Goal: Task Accomplishment & Management: Manage account settings

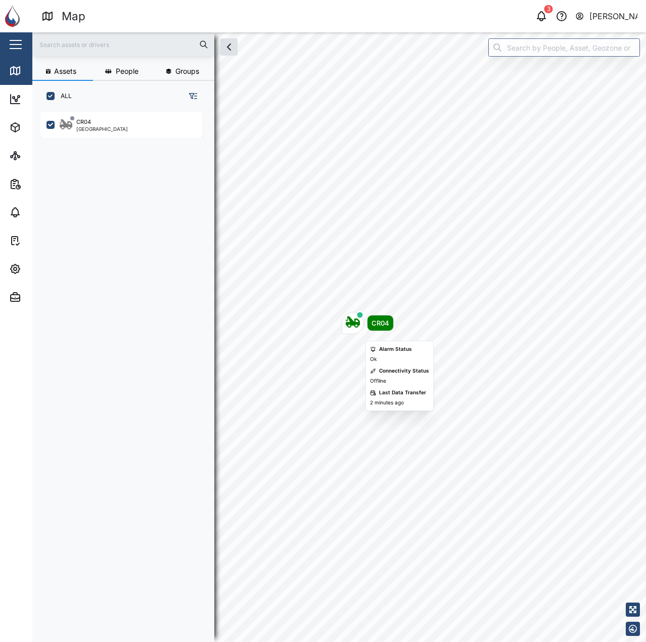
scroll to position [518, 158]
click at [342, 316] on div "CR04" at bounding box center [368, 323] width 52 height 22
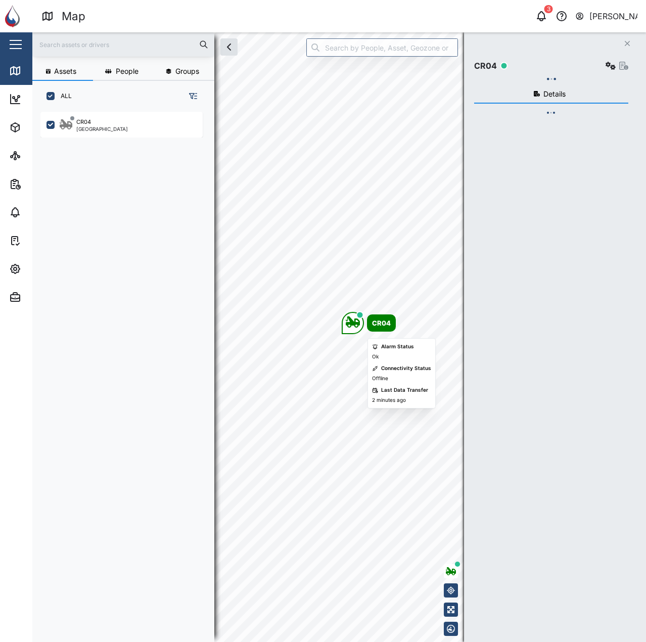
click at [361, 320] on div "Map marker" at bounding box center [353, 323] width 22 height 22
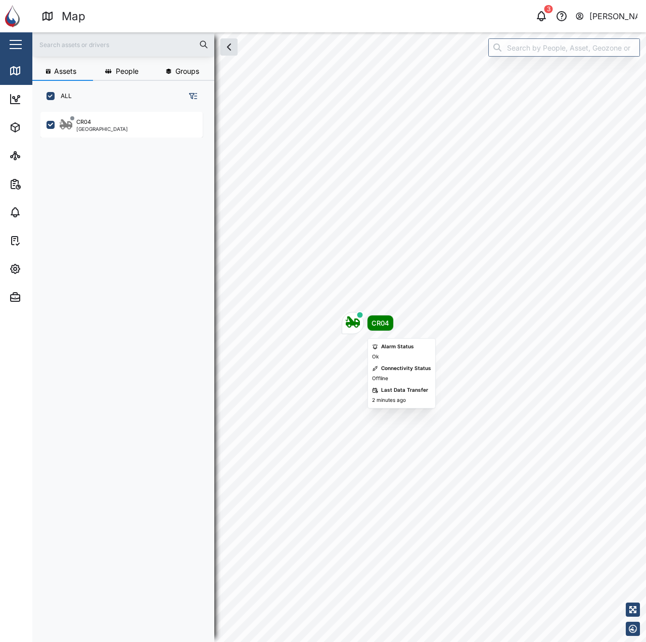
click at [358, 320] on icon "Map marker" at bounding box center [353, 321] width 14 height 11
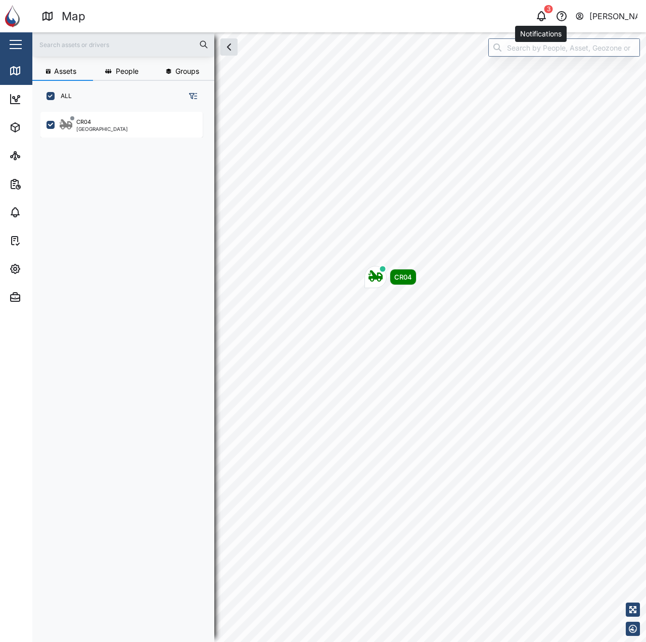
click at [545, 18] on icon "button" at bounding box center [541, 15] width 8 height 7
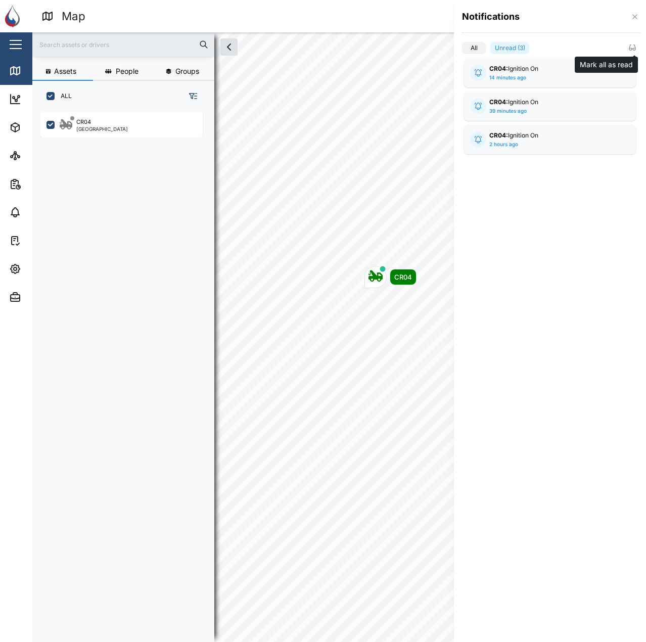
click at [630, 48] on icon "button" at bounding box center [632, 47] width 8 height 8
click at [18, 264] on div at bounding box center [323, 321] width 646 height 642
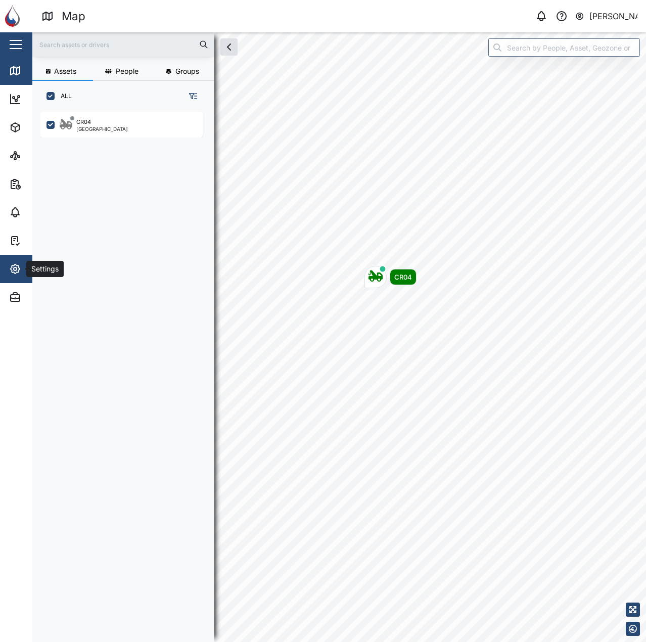
click at [15, 273] on icon "button" at bounding box center [15, 268] width 9 height 9
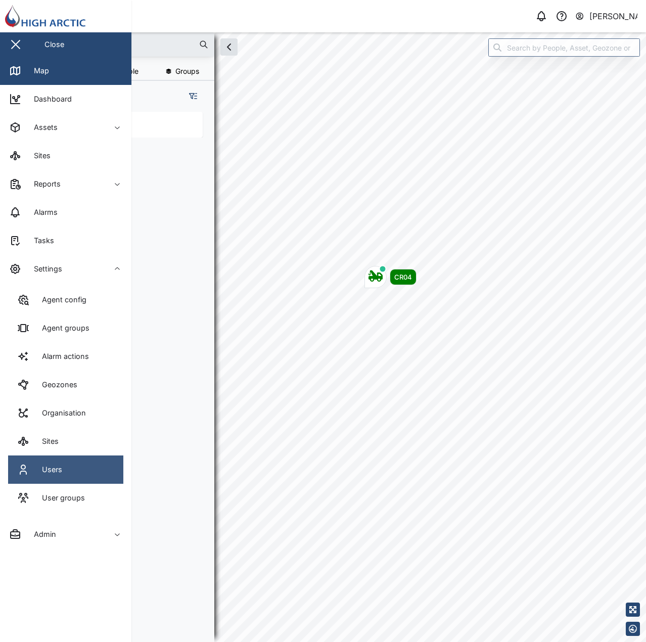
click at [80, 482] on link "Users" at bounding box center [65, 469] width 115 height 28
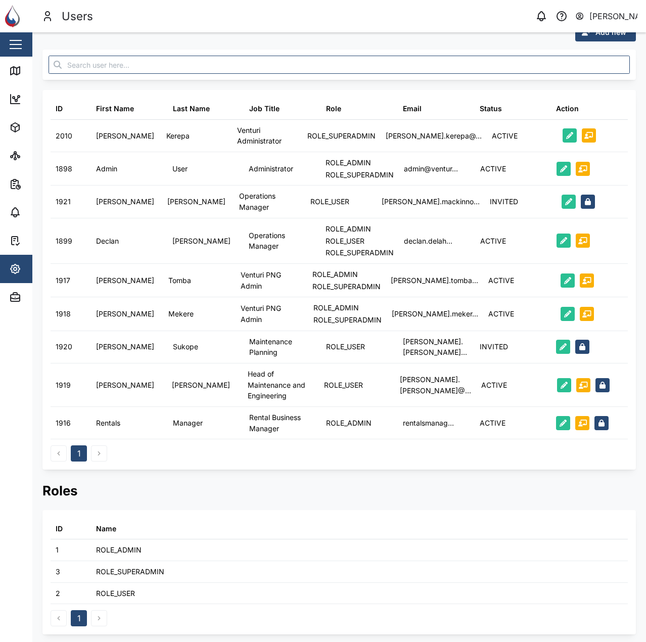
scroll to position [22, 0]
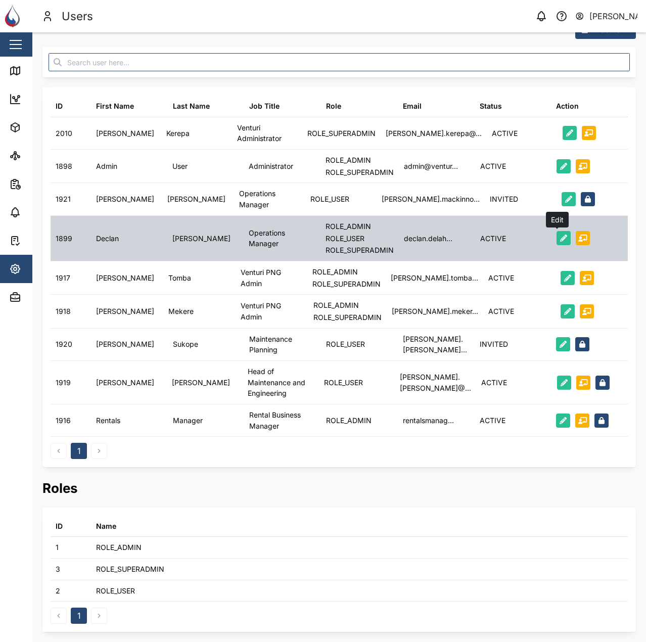
click at [560, 238] on icon "button" at bounding box center [563, 238] width 7 height 7
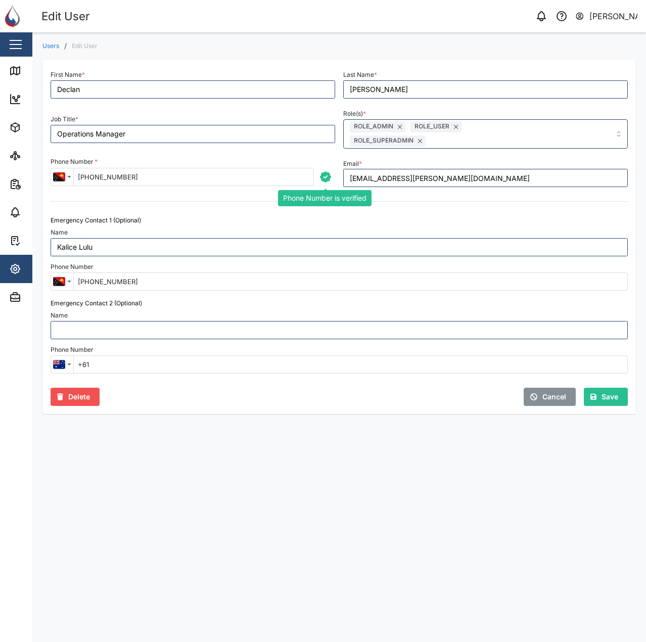
click at [325, 178] on icon "button" at bounding box center [325, 176] width 13 height 13
click at [422, 213] on div "Emergency Contact 1 (Optional) Name [GEOGRAPHIC_DATA] Lulu Phone Number [GEOGRA…" at bounding box center [339, 253] width 585 height 83
click at [602, 392] on span "Save" at bounding box center [610, 396] width 17 height 17
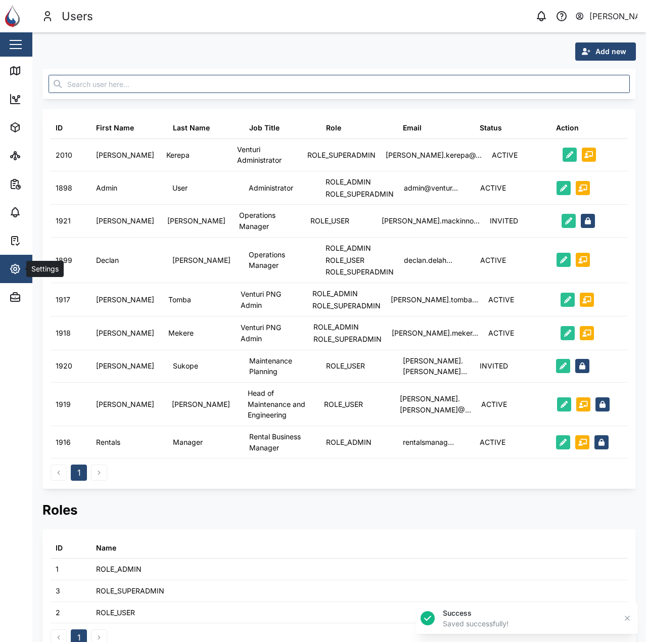
click at [30, 268] on div "Settings" at bounding box center [44, 268] width 36 height 11
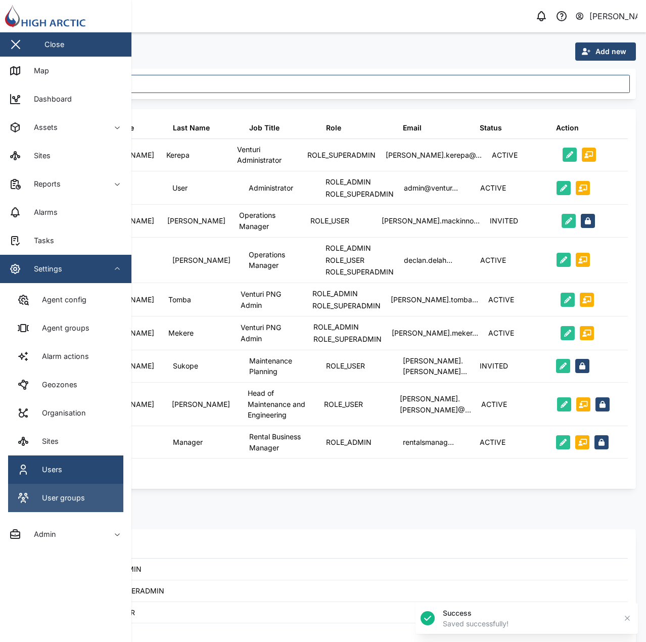
click at [107, 494] on link "User groups" at bounding box center [65, 498] width 115 height 28
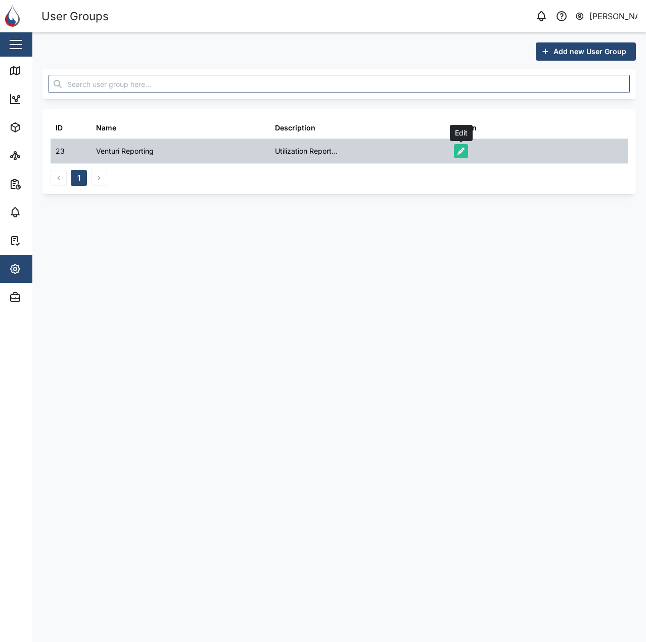
click at [461, 150] on icon "button" at bounding box center [460, 151] width 7 height 7
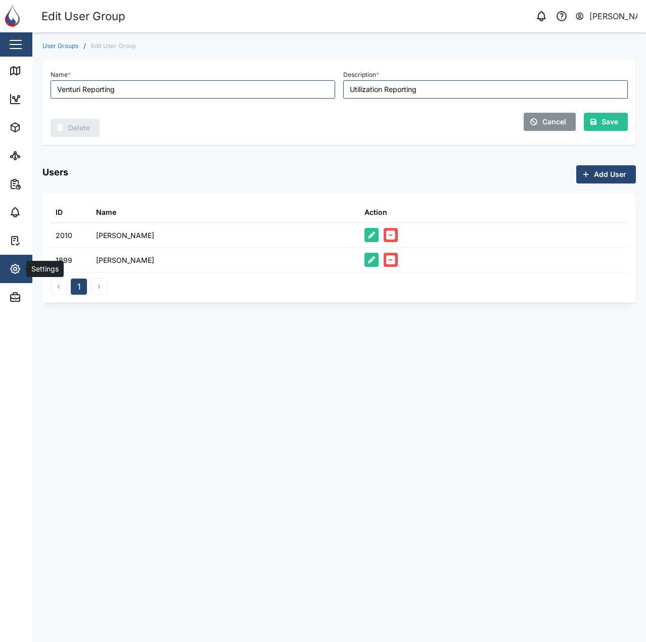
click at [21, 283] on span "Settings" at bounding box center [55, 269] width 92 height 28
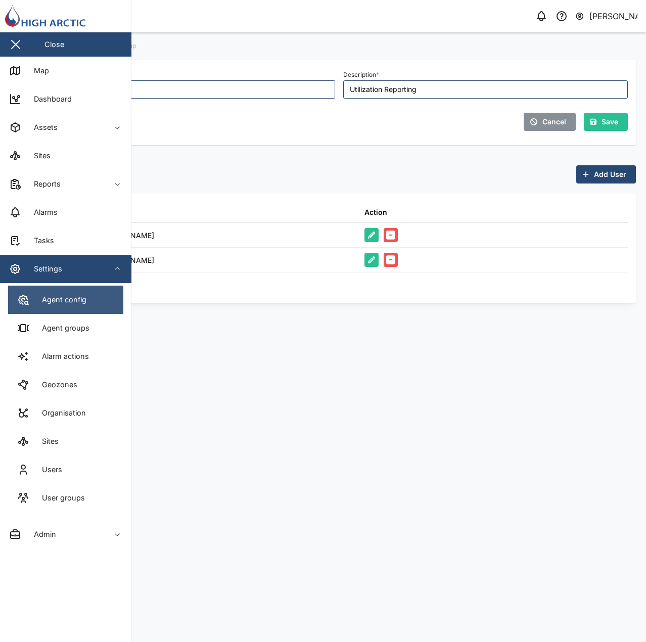
click at [22, 298] on icon at bounding box center [23, 299] width 3 height 3
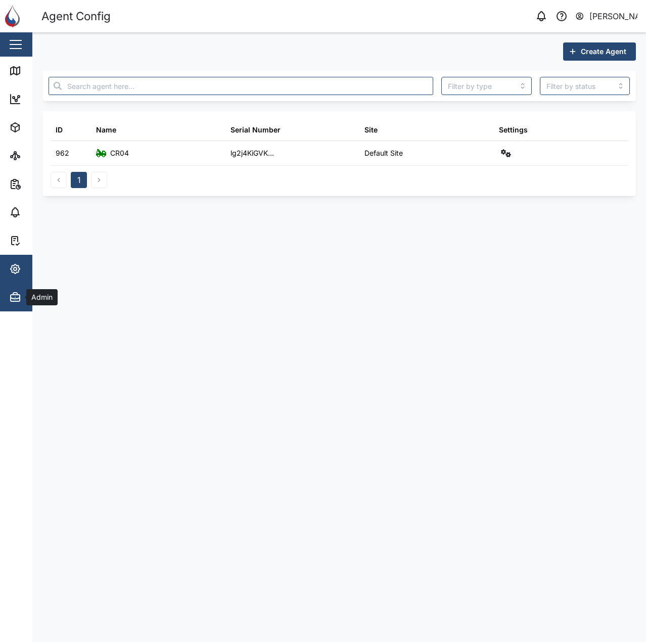
click at [26, 292] on div "Admin" at bounding box center [41, 297] width 30 height 11
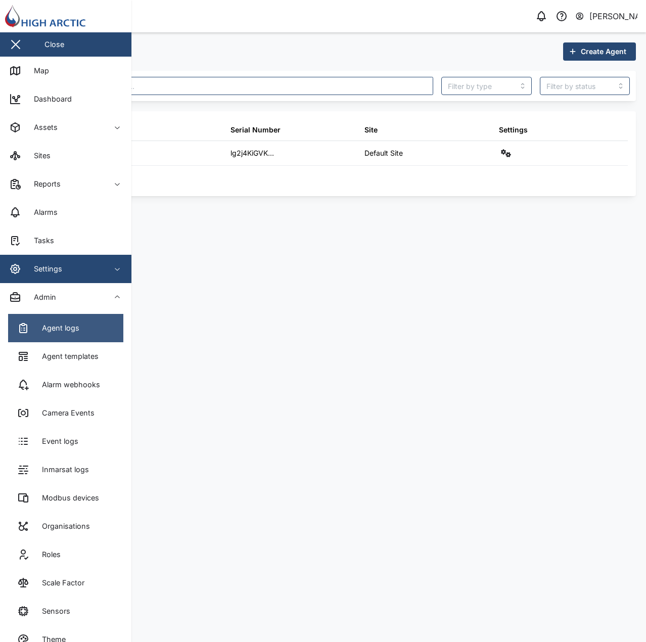
click at [67, 329] on div "Agent logs" at bounding box center [56, 328] width 45 height 11
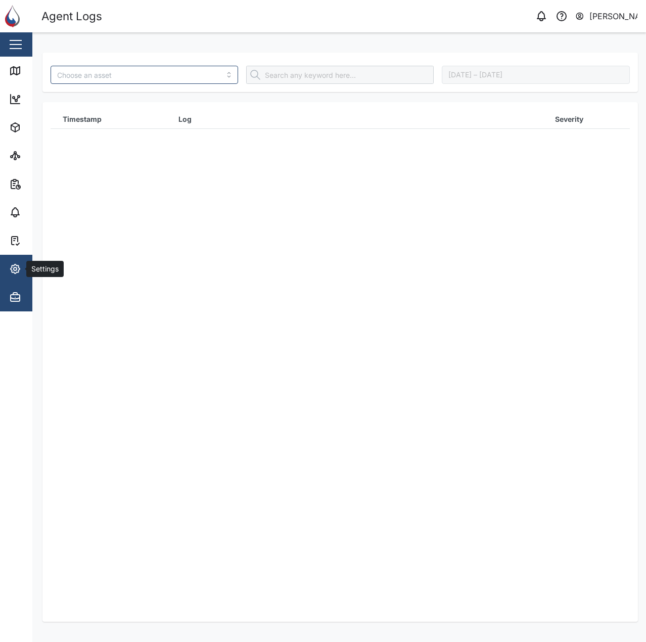
click at [20, 272] on icon "button" at bounding box center [15, 269] width 12 height 12
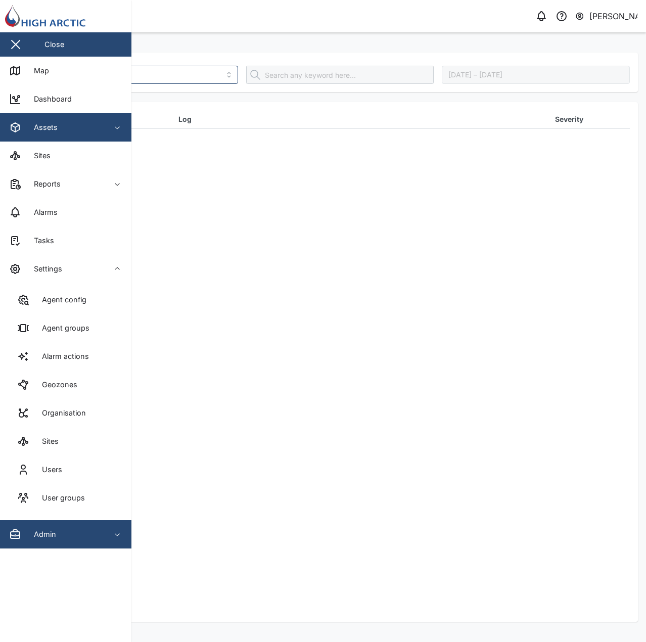
click at [75, 125] on div "Assets" at bounding box center [55, 127] width 92 height 12
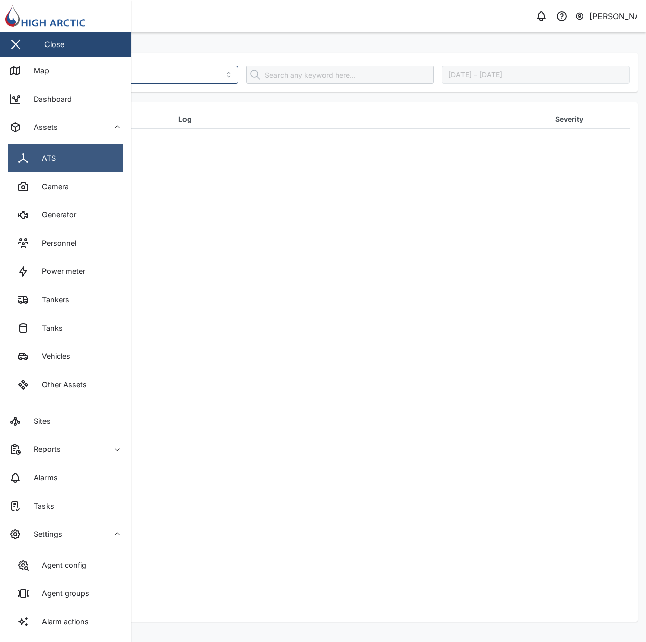
click at [74, 146] on link "ATS" at bounding box center [65, 158] width 115 height 28
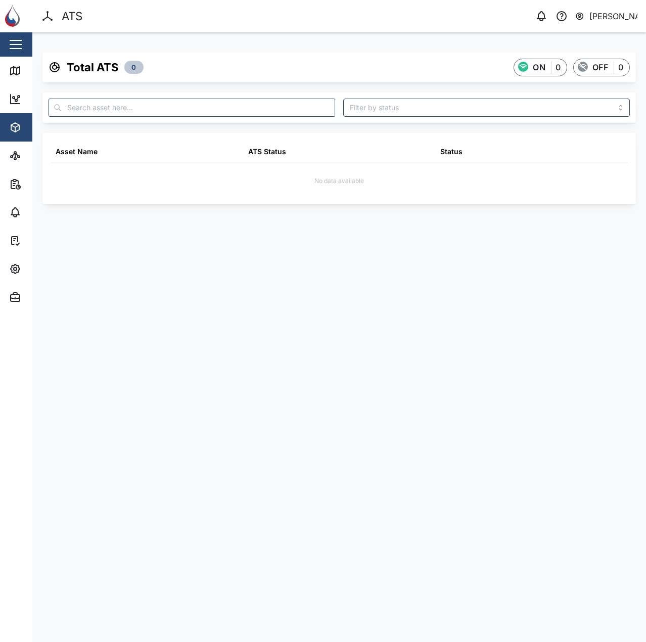
click at [34, 130] on div "Total ATS 0 ON 0 OFF 0 Asset Name ATS Status Status No data available" at bounding box center [339, 123] width 614 height 182
click at [19, 134] on span "Assets" at bounding box center [55, 127] width 92 height 28
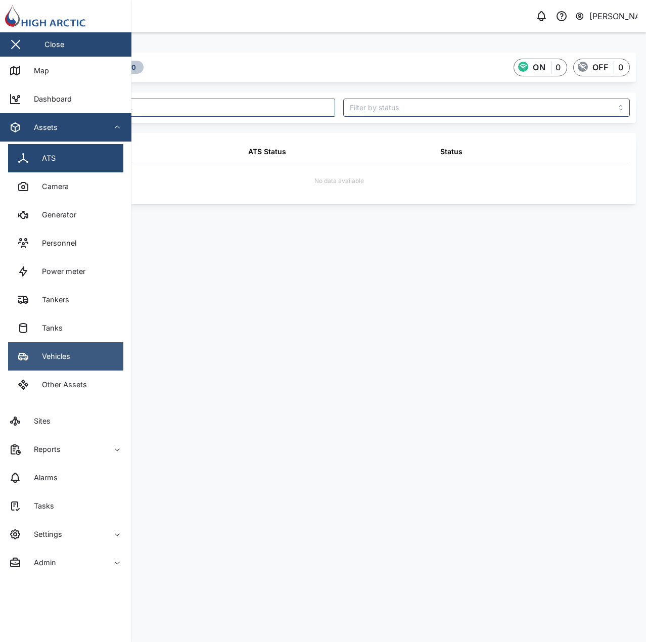
click at [98, 370] on link "Vehicles" at bounding box center [65, 356] width 115 height 28
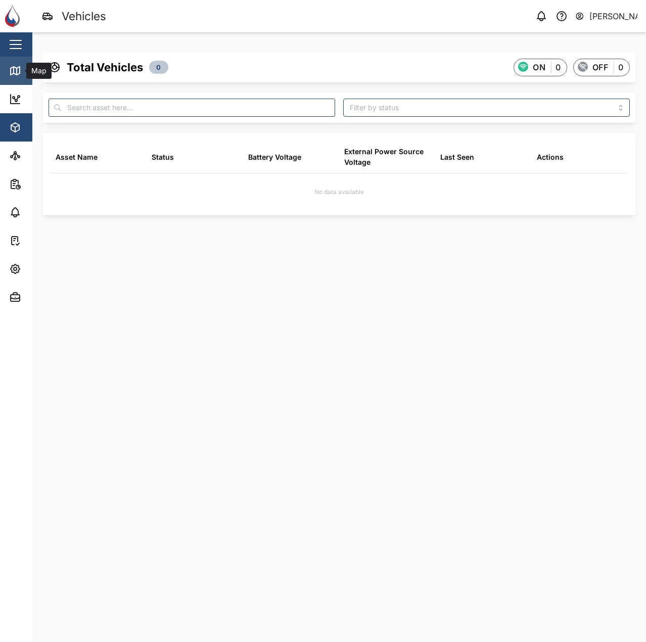
click at [20, 75] on icon at bounding box center [15, 71] width 12 height 12
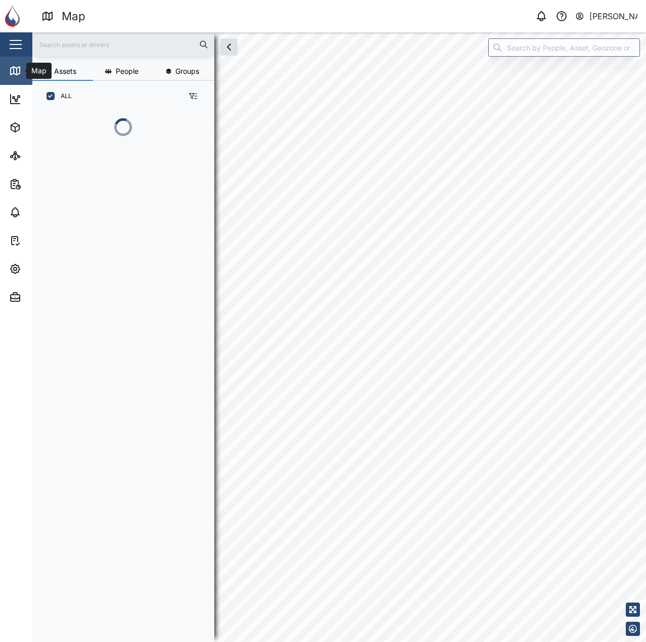
scroll to position [518, 158]
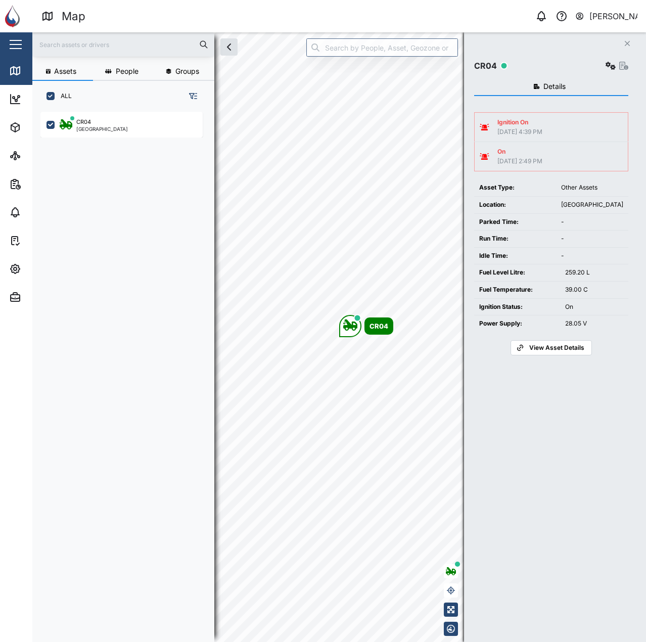
click at [142, 141] on div "CR04 [GEOGRAPHIC_DATA]" at bounding box center [126, 371] width 173 height 526
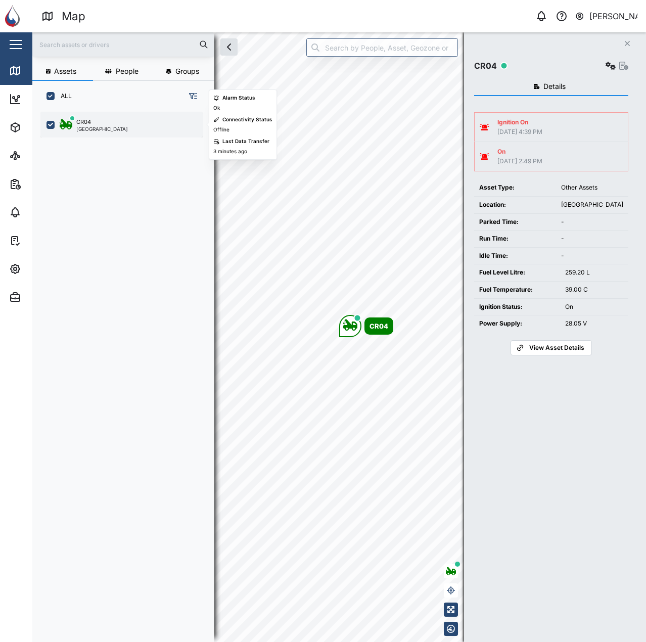
click at [135, 126] on div "CR04 [GEOGRAPHIC_DATA]" at bounding box center [128, 125] width 137 height 14
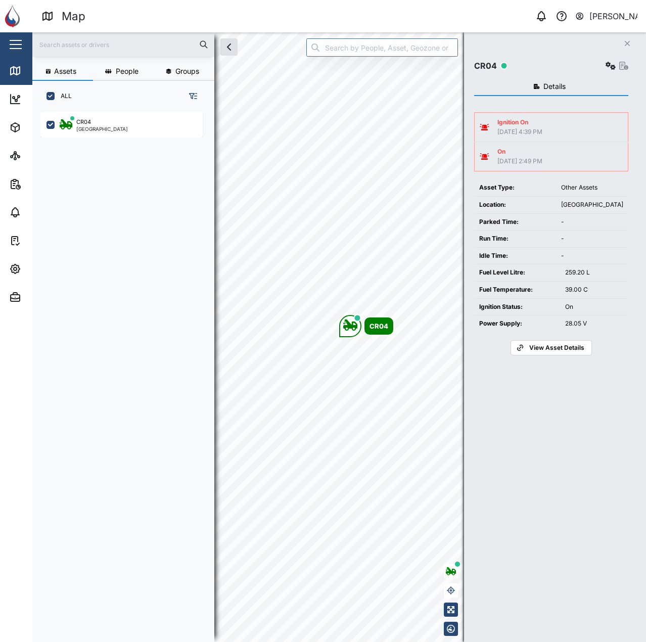
click at [568, 131] on div "Ignition On [DATE] 4:39 PM" at bounding box center [551, 127] width 143 height 19
click at [566, 129] on div "Ignition On [DATE] 4:39 PM" at bounding box center [551, 127] width 143 height 19
drag, startPoint x: 493, startPoint y: 127, endPoint x: 572, endPoint y: 99, distance: 83.6
click at [551, 109] on div "Ignition On [DATE] 4:39 PM On [DATE] 2:49 PM Asset Type: Other Assets Location:…" at bounding box center [551, 229] width 154 height 251
click at [609, 73] on div "Details Ignition On [DATE] 4:39 PM On [DATE] 2:49 PM Asset Type: Other Assets L…" at bounding box center [551, 347] width 154 height 549
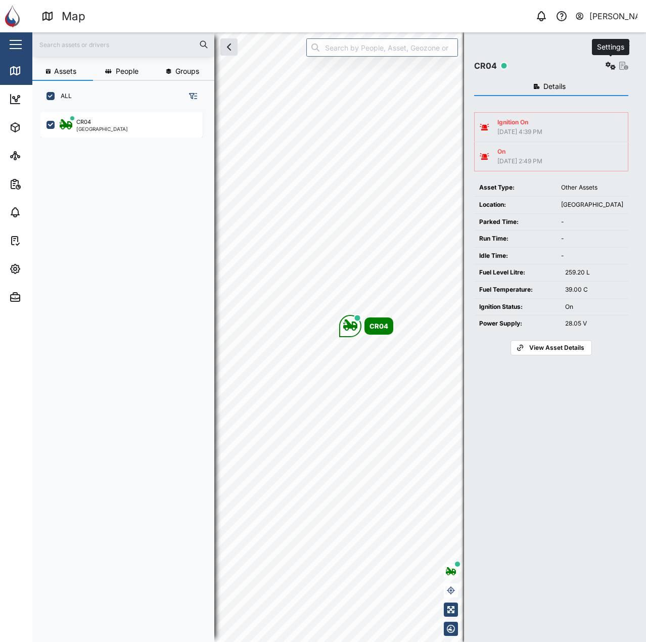
click at [610, 67] on icon "button" at bounding box center [611, 66] width 10 height 8
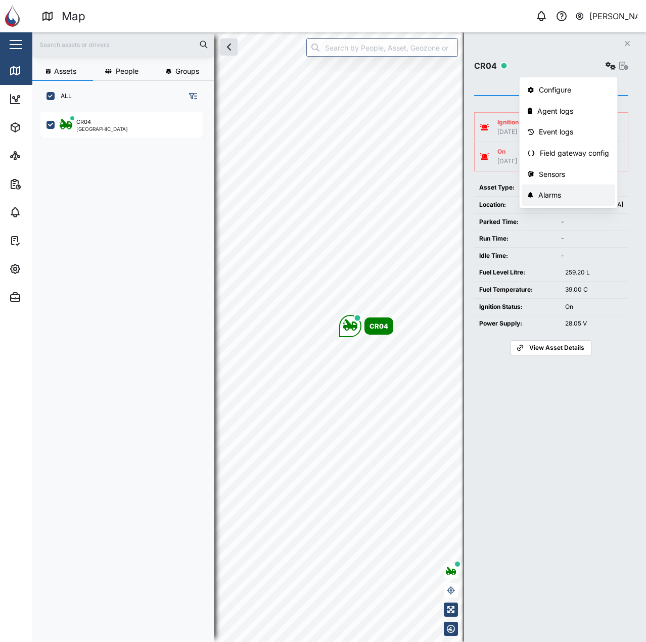
click at [562, 192] on div "Alarms" at bounding box center [573, 195] width 71 height 11
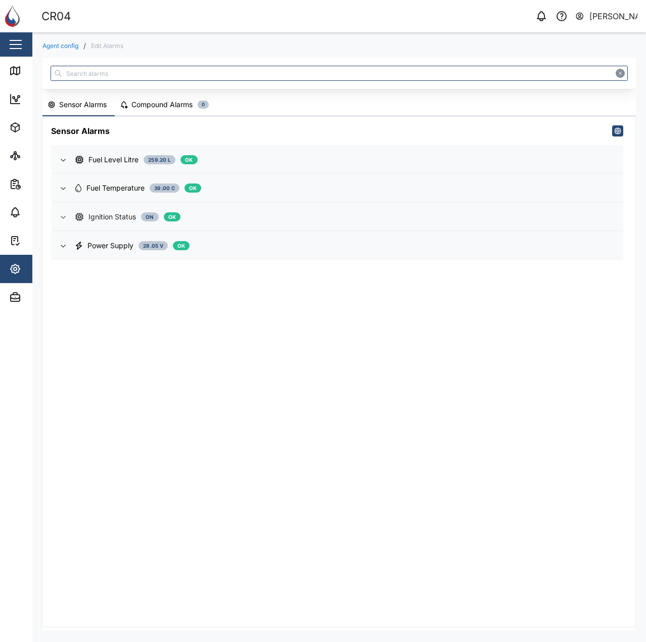
click at [338, 215] on div "Ignition Status On OK" at bounding box center [344, 216] width 539 height 11
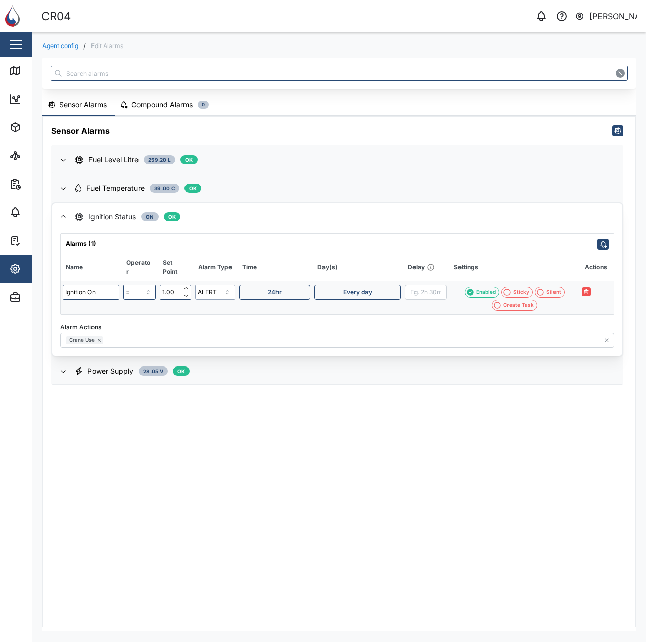
click at [220, 292] on input "ALERT" at bounding box center [215, 292] width 40 height 15
type input "WARNING"
click at [597, 293] on icon "button" at bounding box center [597, 292] width 6 height 6
click at [538, 10] on button "button" at bounding box center [541, 16] width 14 height 14
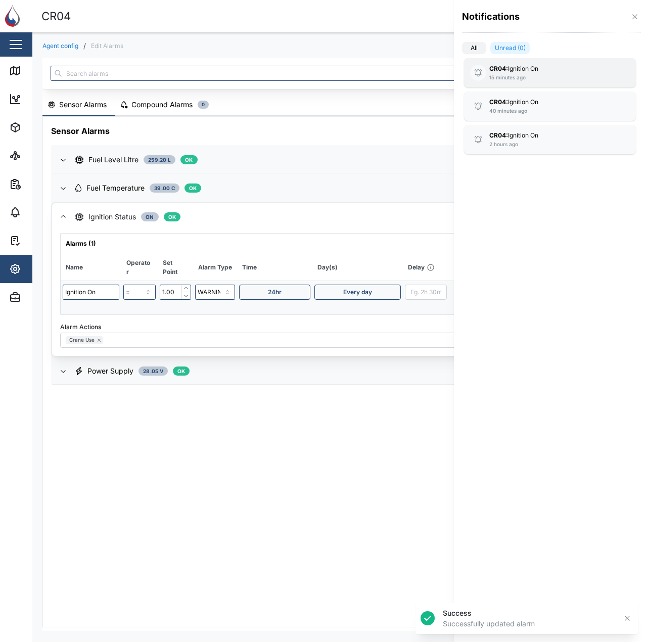
click at [570, 80] on div "CR04: Ignition On 15 minutes ago" at bounding box center [549, 72] width 121 height 17
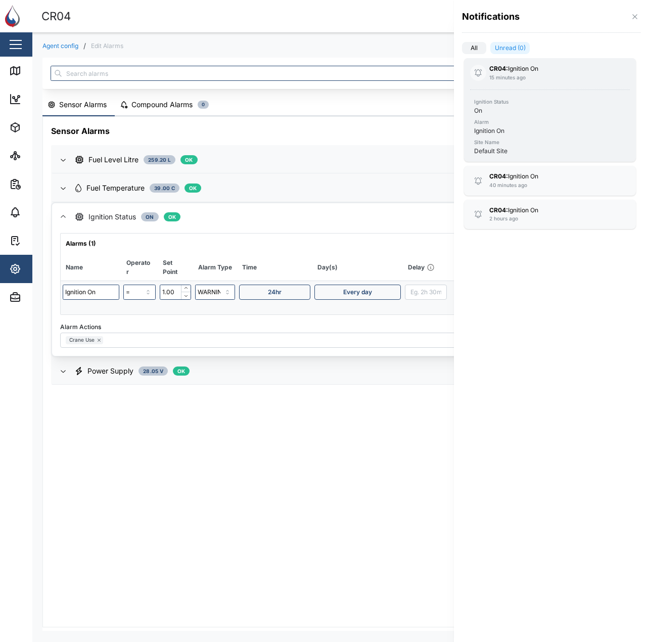
click at [569, 76] on div "CR04: Ignition On 15 minutes ago" at bounding box center [549, 72] width 121 height 17
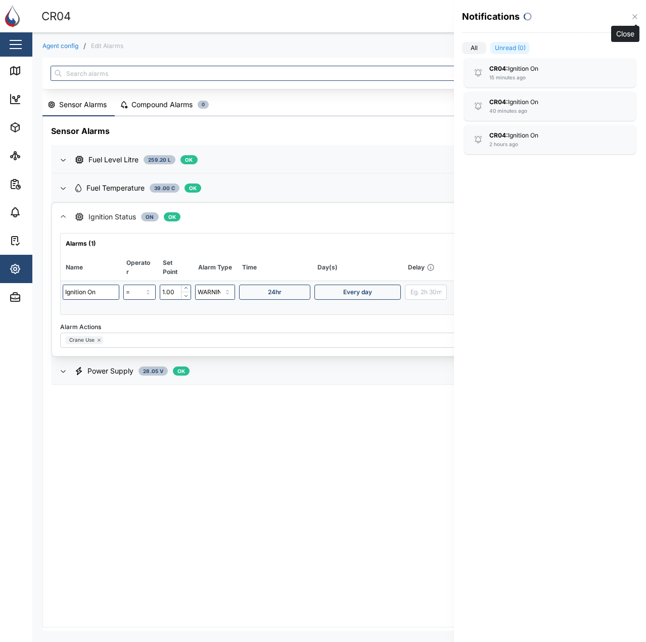
click at [634, 20] on icon "button" at bounding box center [635, 17] width 8 height 8
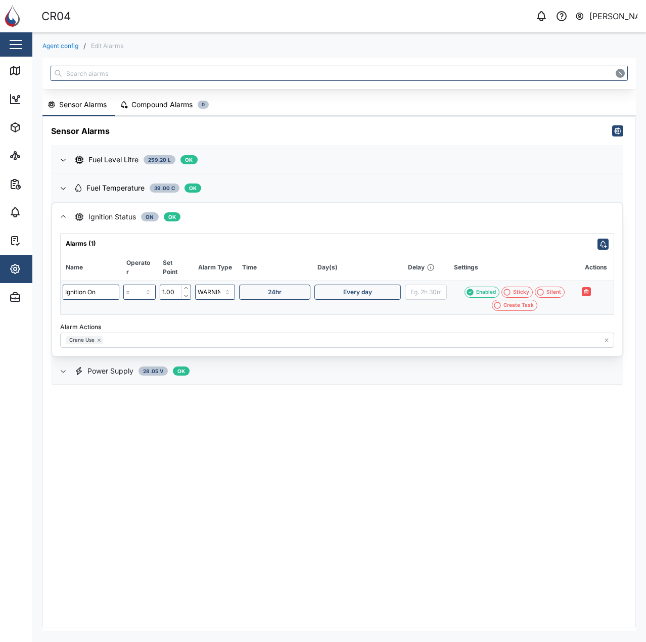
click at [386, 366] on div "Power Supply 28.05 V OK" at bounding box center [344, 370] width 539 height 11
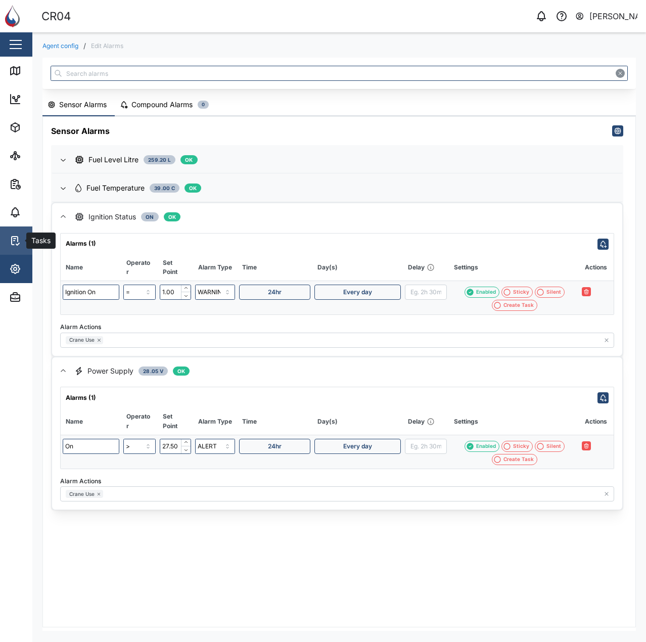
click at [12, 251] on link "Tasks" at bounding box center [65, 240] width 131 height 28
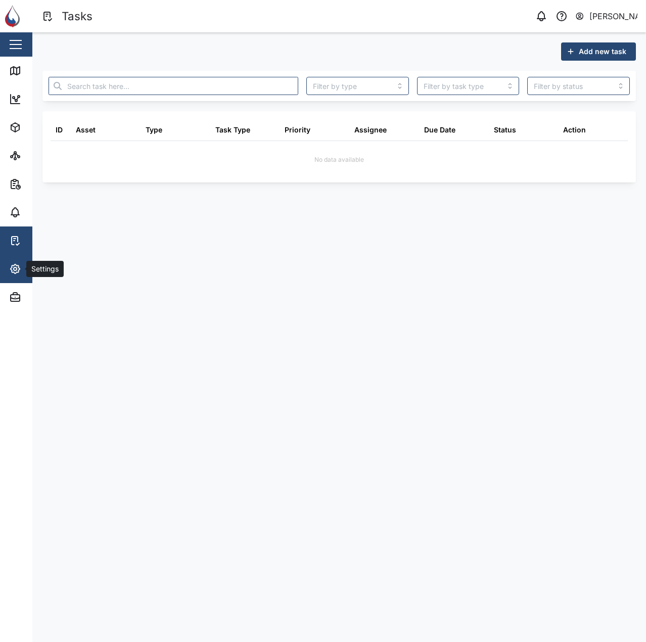
click at [17, 266] on icon "button" at bounding box center [15, 268] width 9 height 9
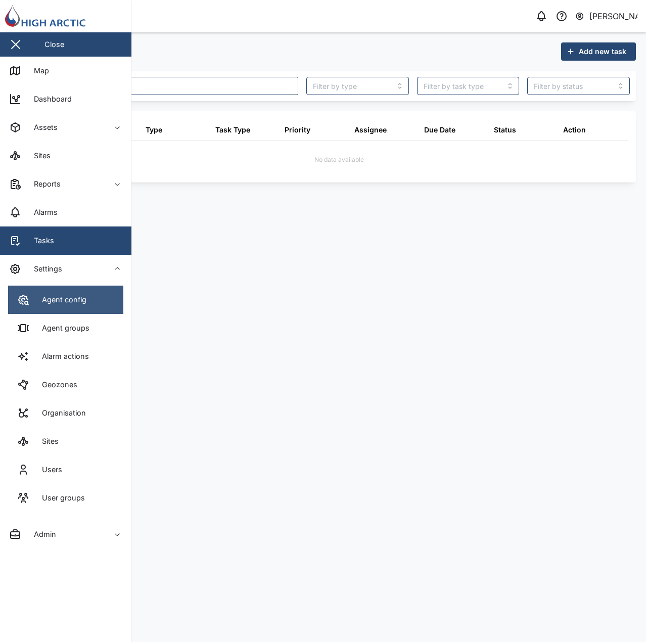
click at [38, 292] on link "Agent config" at bounding box center [65, 300] width 115 height 28
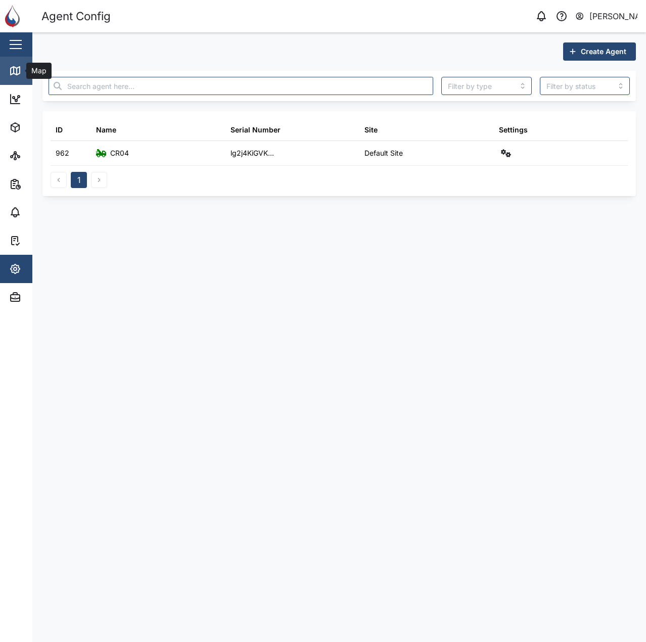
click at [17, 77] on link "Map" at bounding box center [65, 71] width 131 height 28
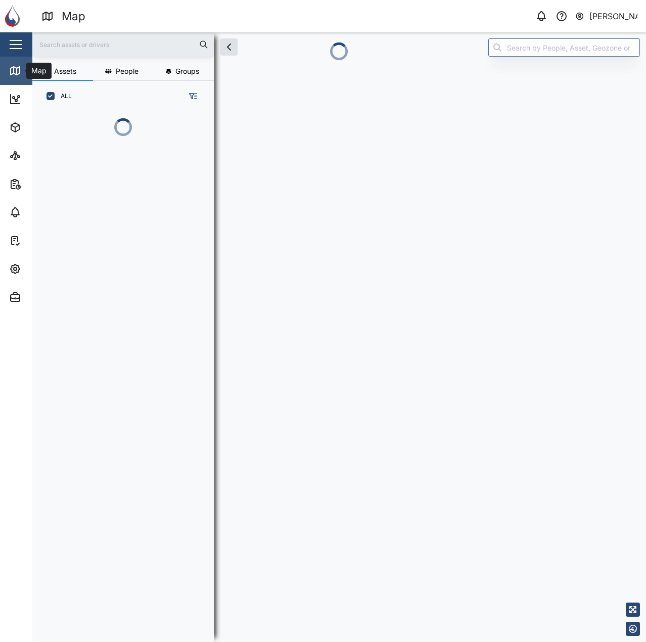
scroll to position [518, 158]
